Goal: Entertainment & Leisure: Consume media (video, audio)

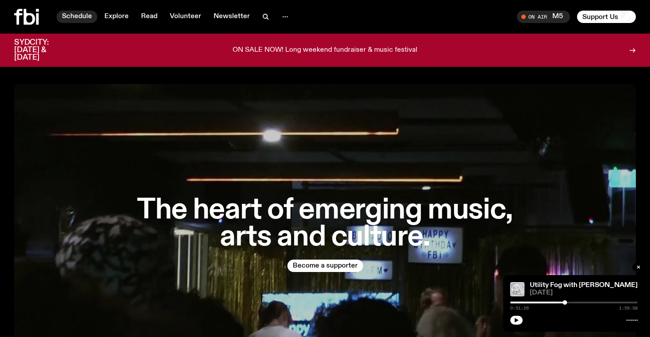
click at [83, 16] on link "Schedule" at bounding box center [77, 17] width 41 height 12
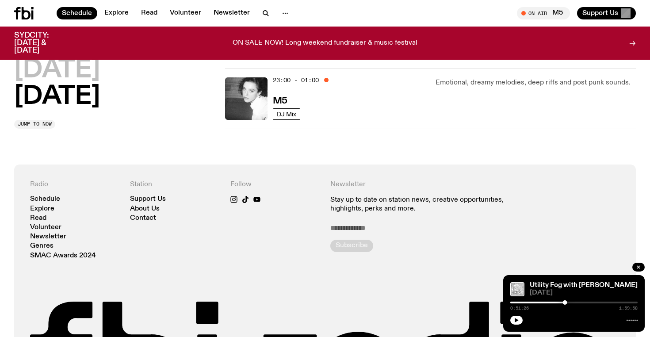
scroll to position [655, 0]
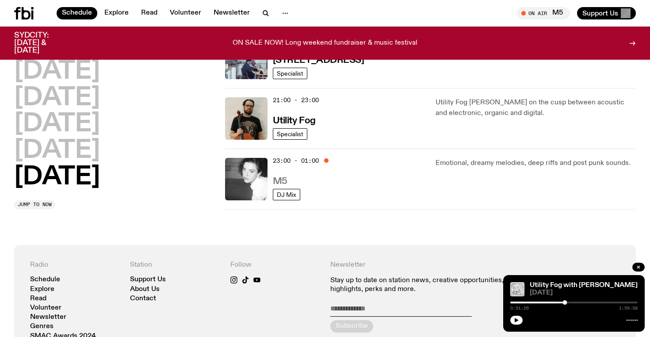
click at [281, 183] on h3 "M5" at bounding box center [280, 181] width 15 height 9
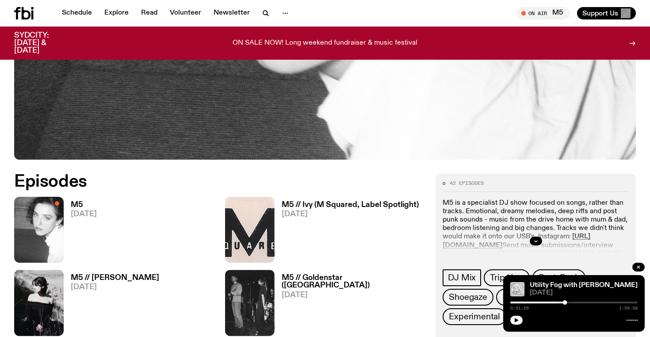
scroll to position [315, 0]
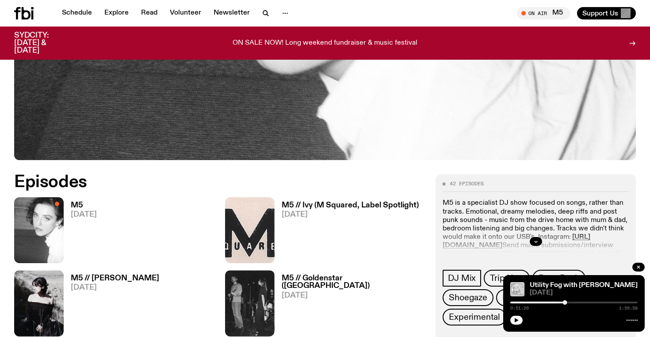
click at [83, 204] on h3 "M5" at bounding box center [84, 206] width 26 height 8
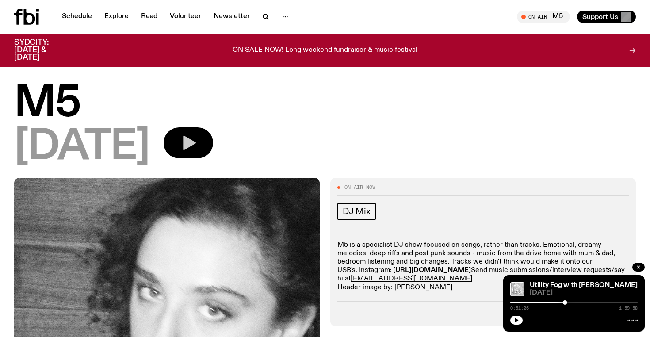
click at [196, 144] on icon "button" at bounding box center [189, 143] width 13 height 15
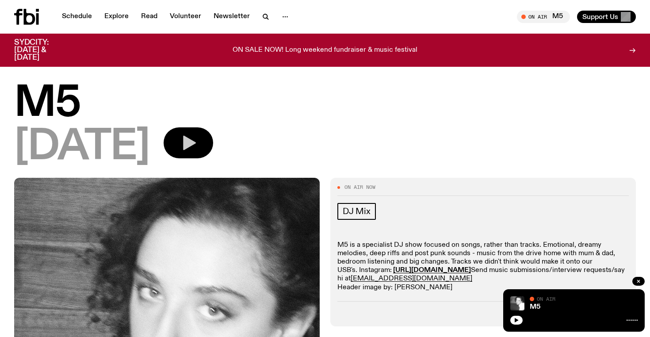
click at [213, 147] on button "button" at bounding box center [188, 142] width 49 height 31
